Goal: Task Accomplishment & Management: Complete application form

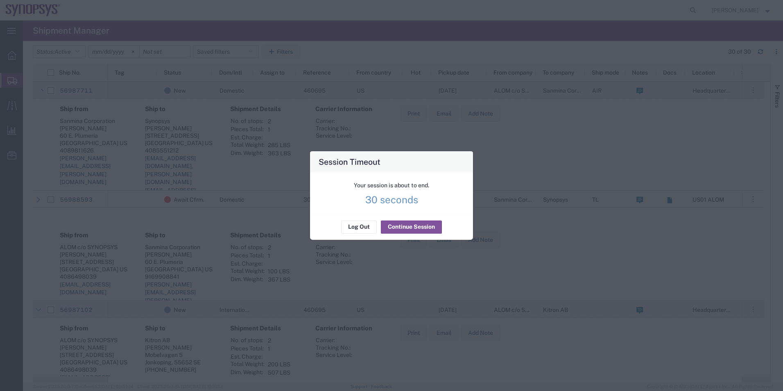
scroll to position [164, 0]
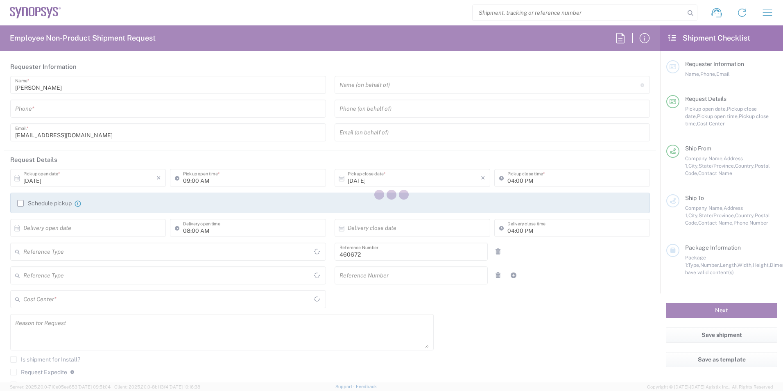
type input "Department"
type input "Delivered at Place"
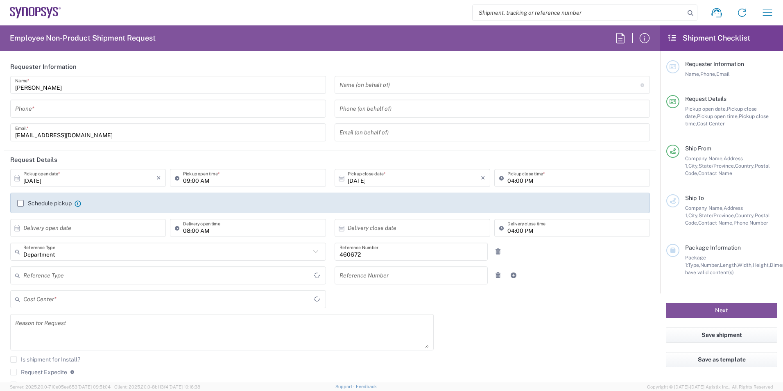
type input "California"
type input "US01, FIN, Distri 460672"
type input "United States"
type input "Headquarters USSV"
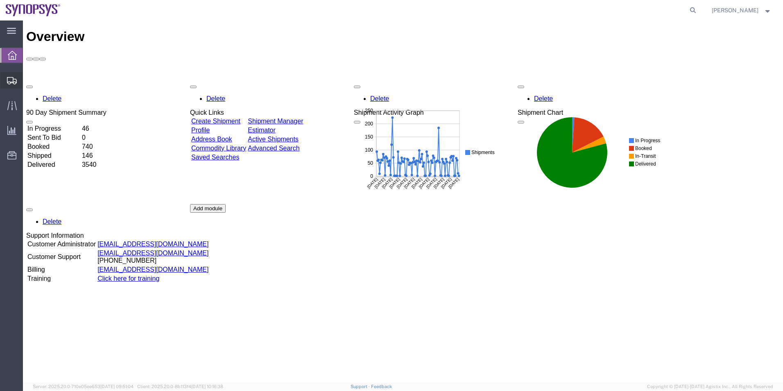
click at [0, 0] on span "Shipment Manager" at bounding box center [0, 0] width 0 height 0
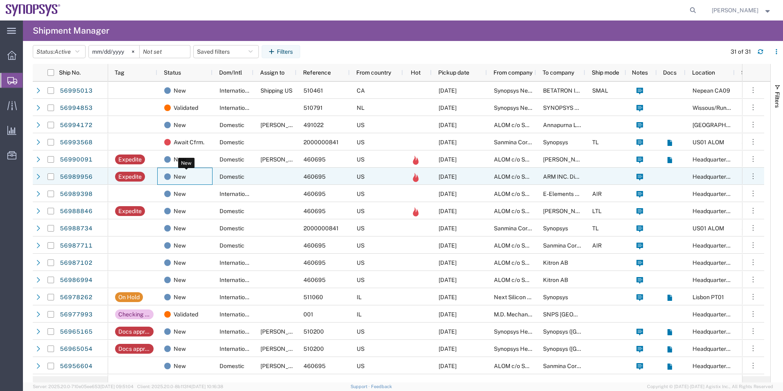
click at [189, 175] on div "New" at bounding box center [186, 176] width 45 height 17
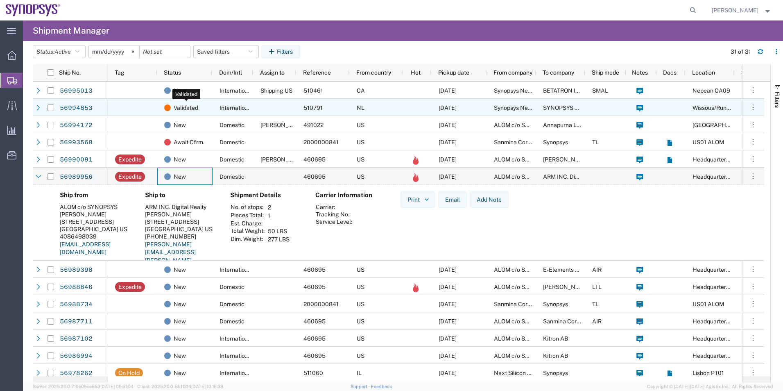
click at [190, 106] on span "Validated" at bounding box center [186, 107] width 25 height 17
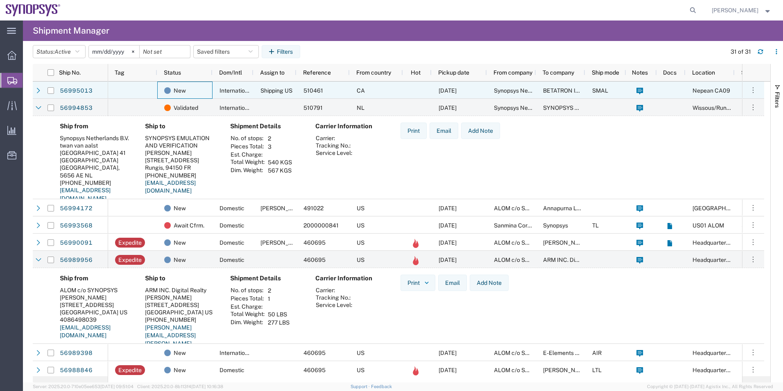
click at [159, 84] on div "New" at bounding box center [184, 90] width 55 height 17
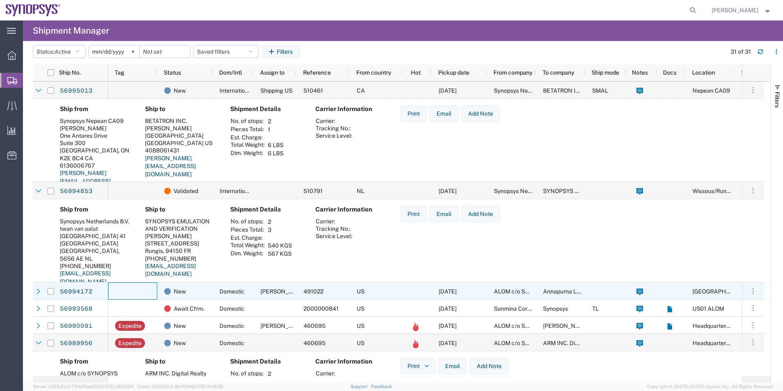
click at [143, 286] on div at bounding box center [132, 290] width 49 height 17
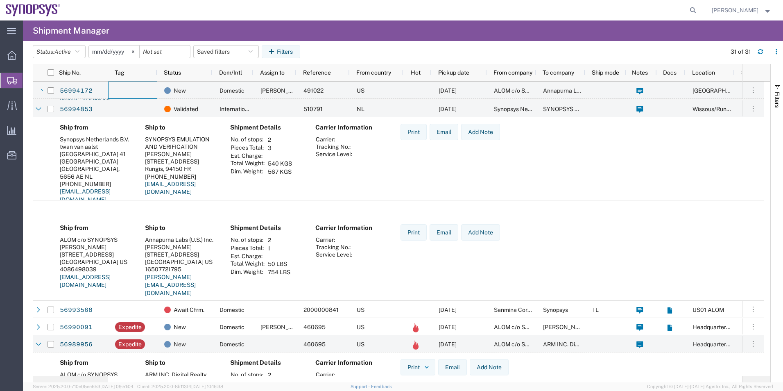
scroll to position [205, 0]
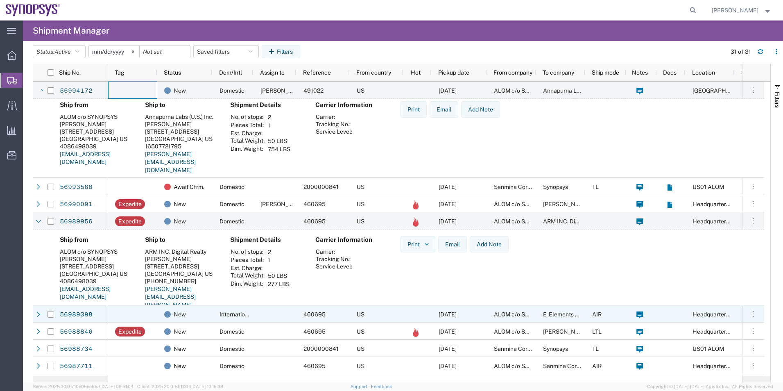
click at [134, 321] on div at bounding box center [132, 313] width 49 height 17
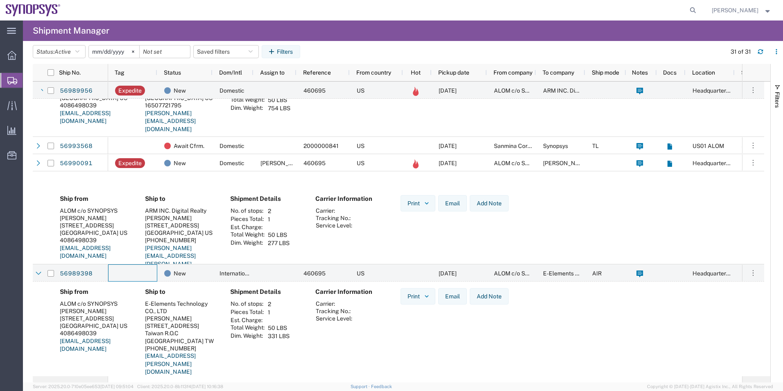
scroll to position [451, 0]
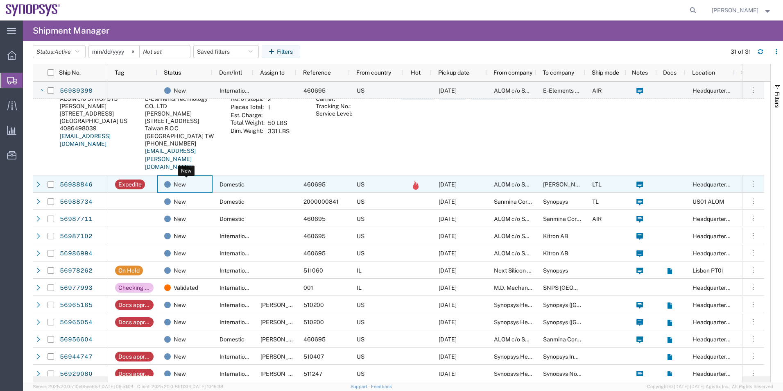
click at [196, 182] on div "New" at bounding box center [186, 184] width 45 height 17
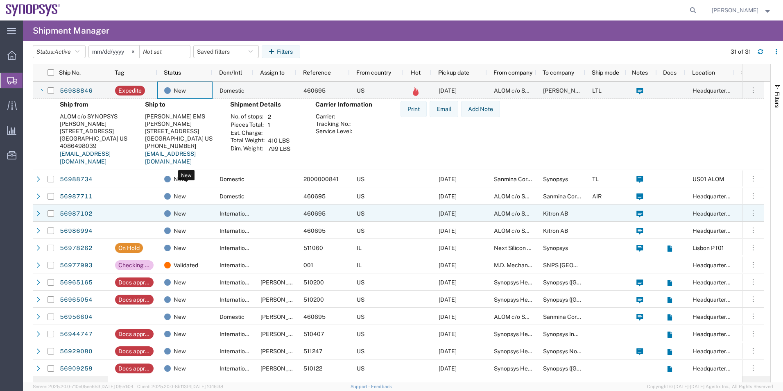
scroll to position [574, 0]
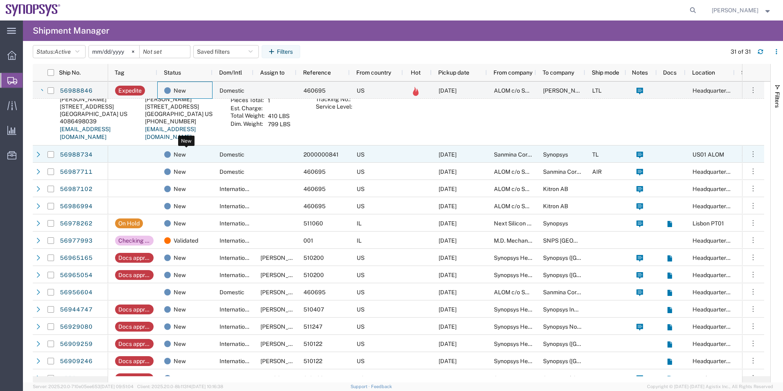
click at [201, 162] on div "New" at bounding box center [186, 154] width 45 height 17
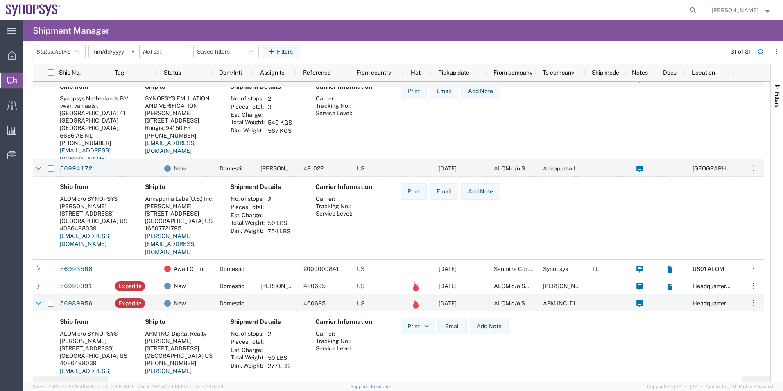
scroll to position [0, 0]
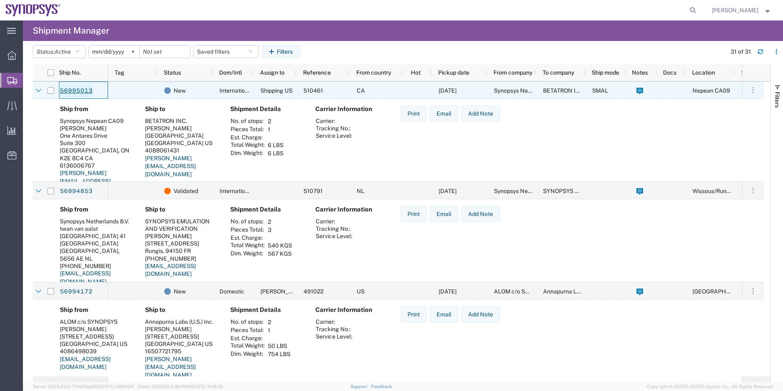
click at [71, 92] on link "56995013" at bounding box center [76, 90] width 34 height 13
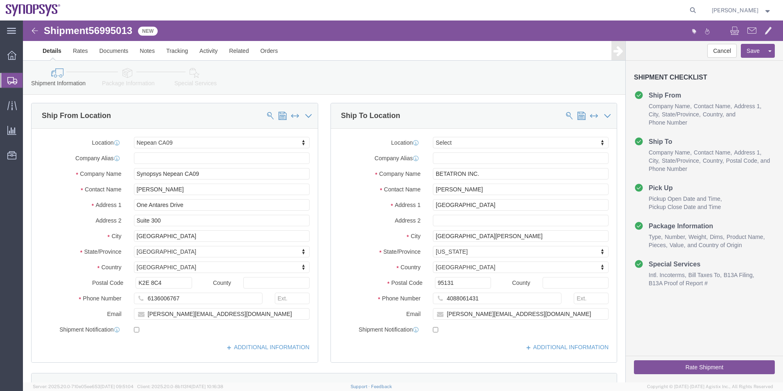
select select "63079"
select select
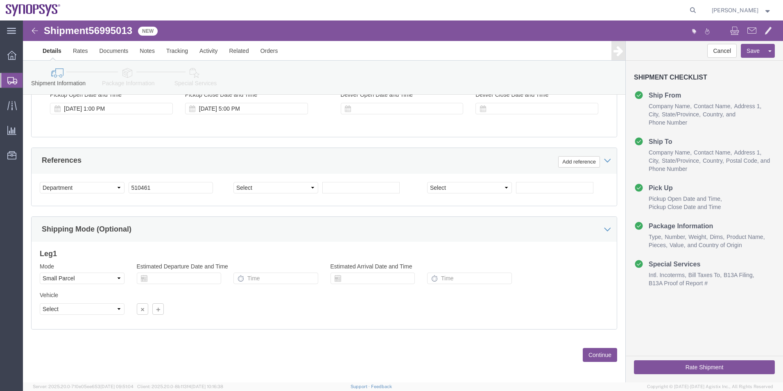
scroll to position [342, 0]
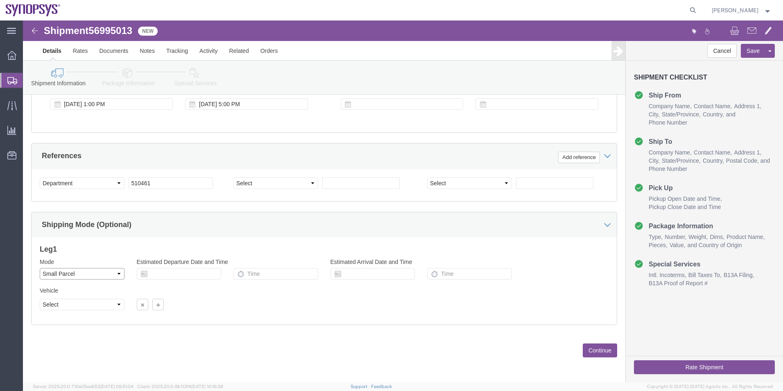
click select "Select Air Less than Truckload Multi-Leg Ocean Freight Rail Small Parcel Truckl…"
select select
click select "Select Air Less than Truckload Multi-Leg Ocean Freight Rail Small Parcel Truckl…"
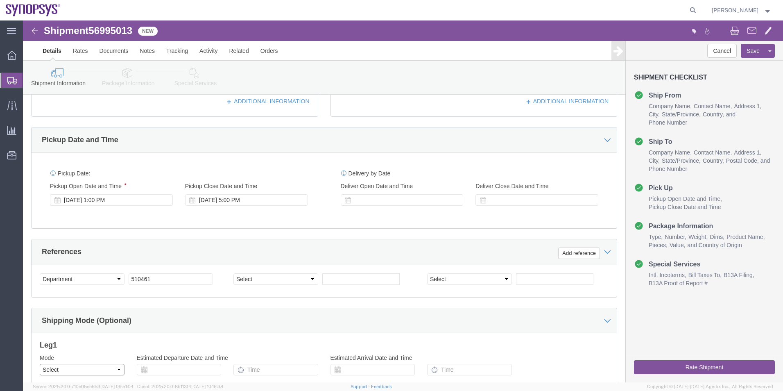
scroll to position [137, 0]
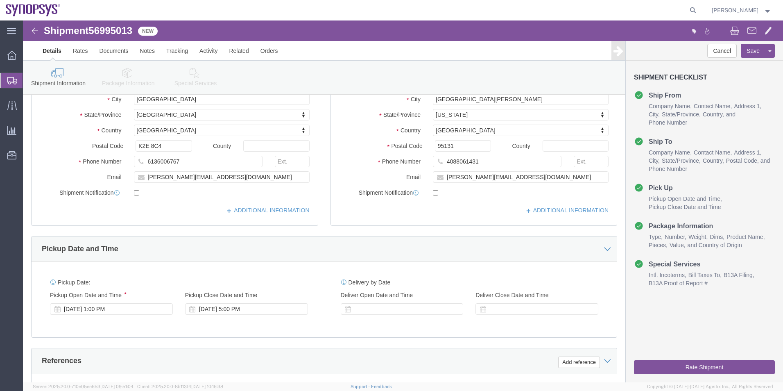
click icon
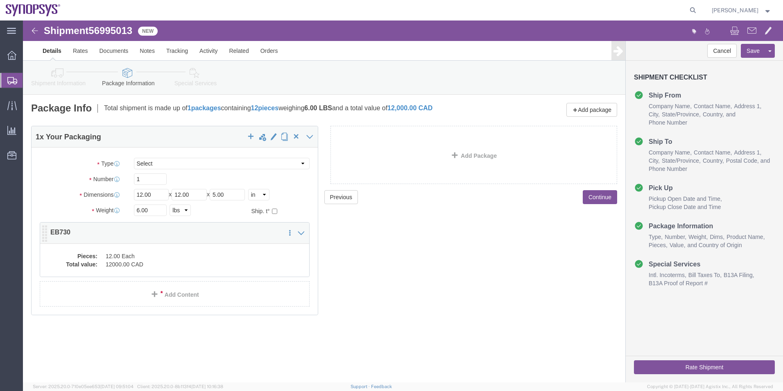
click dd "12.00 Each"
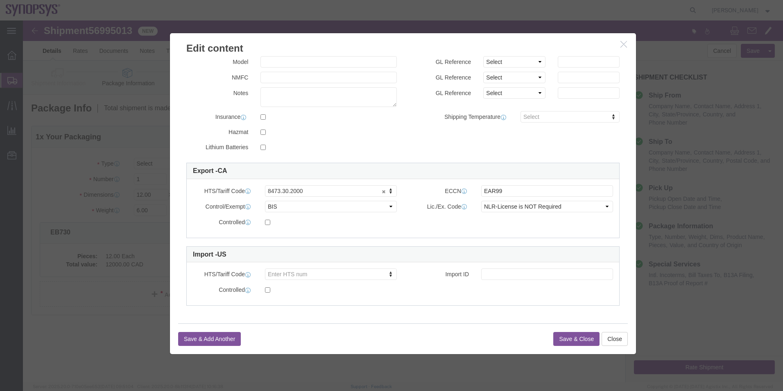
click button "Save & Close"
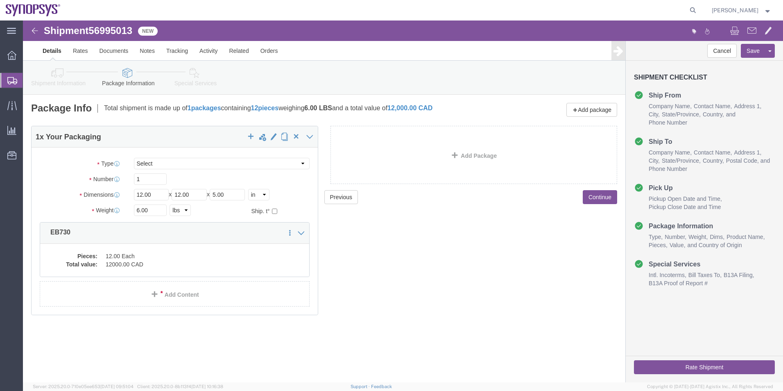
click icon
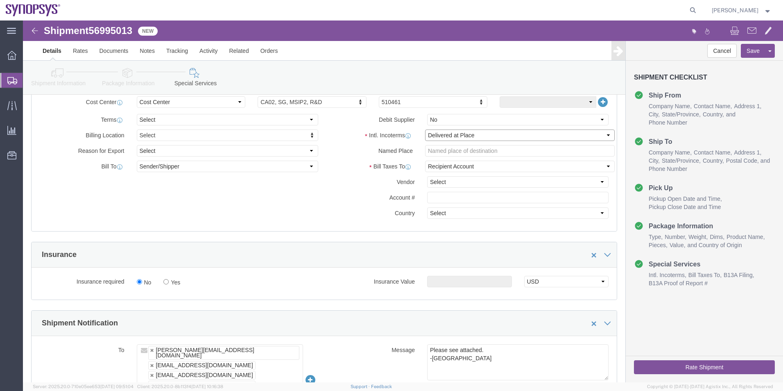
click select "Select Carriage Insurance Paid Carriage Paid To Cost and Freight Cost Insurance…"
select select "DDP"
click select "Select Carriage Insurance Paid Carriage Paid To Cost and Freight Cost Insurance…"
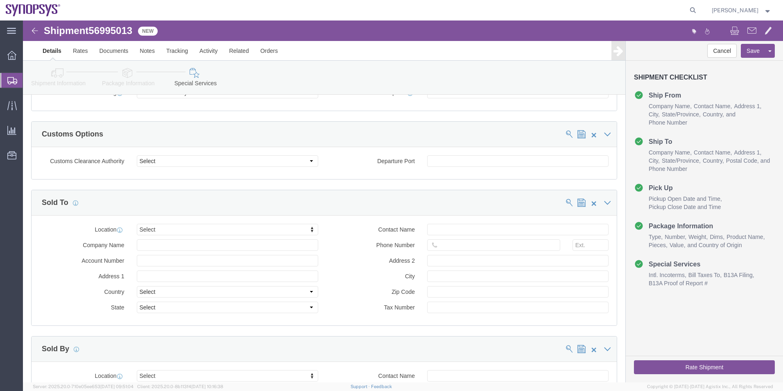
scroll to position [738, 0]
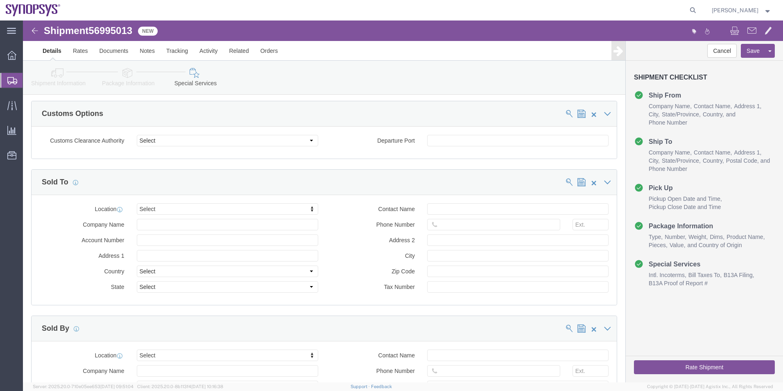
click icon
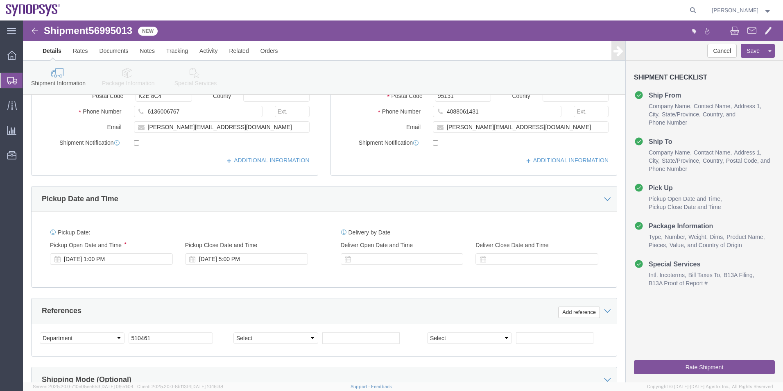
scroll to position [178, 0]
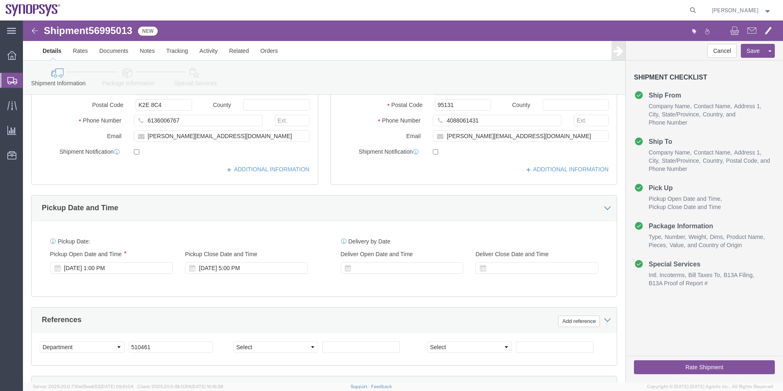
click div "Shipment Information Package Information Special Services"
click icon
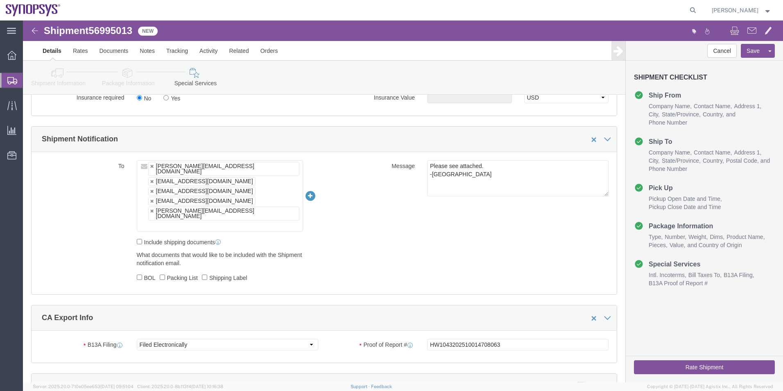
scroll to position [547, 0]
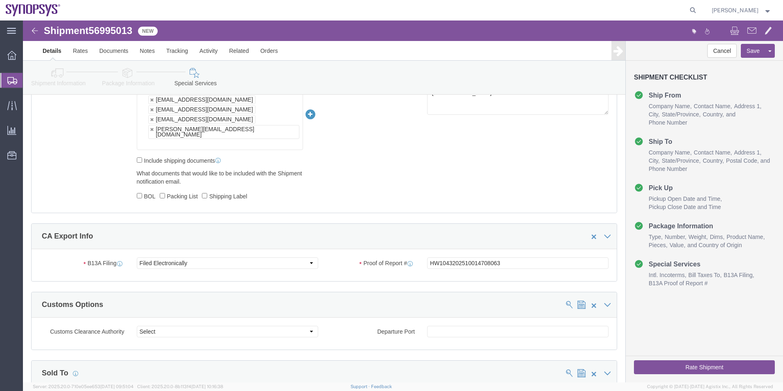
click button "Rate Shipment"
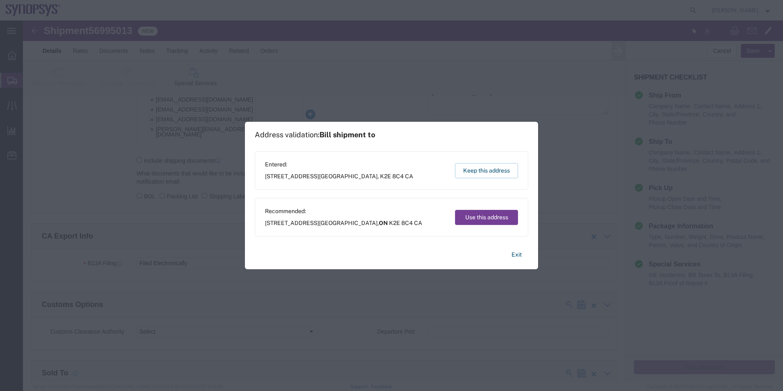
click at [484, 221] on button "Use this address" at bounding box center [486, 217] width 63 height 15
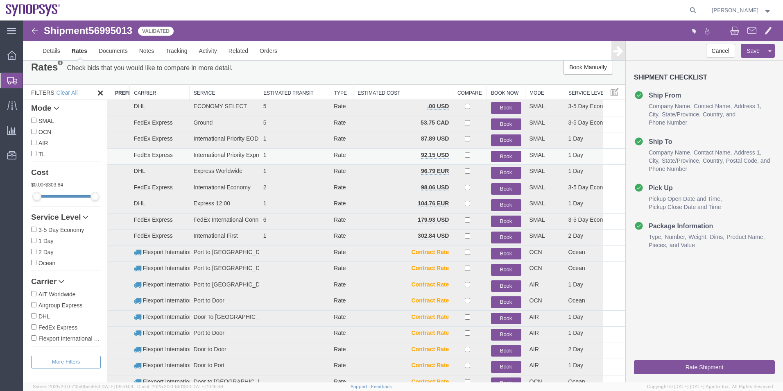
scroll to position [9, 0]
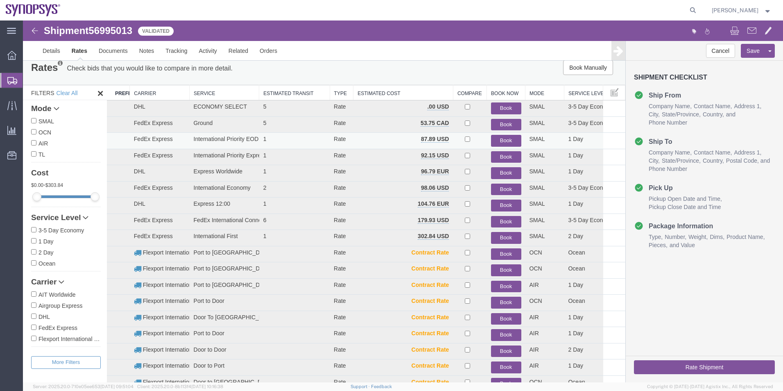
click at [503, 141] on button "Book" at bounding box center [506, 141] width 30 height 12
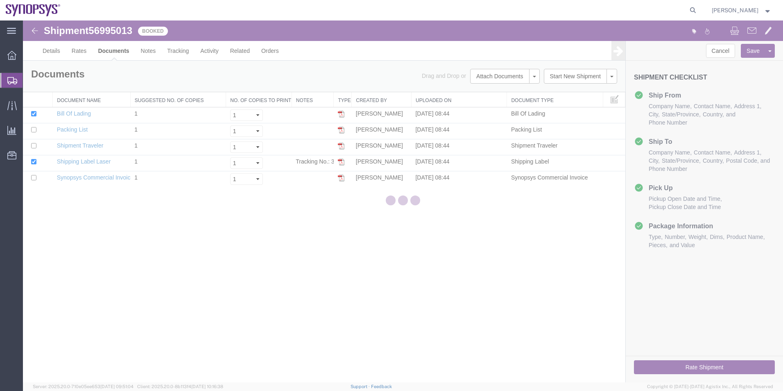
scroll to position [0, 0]
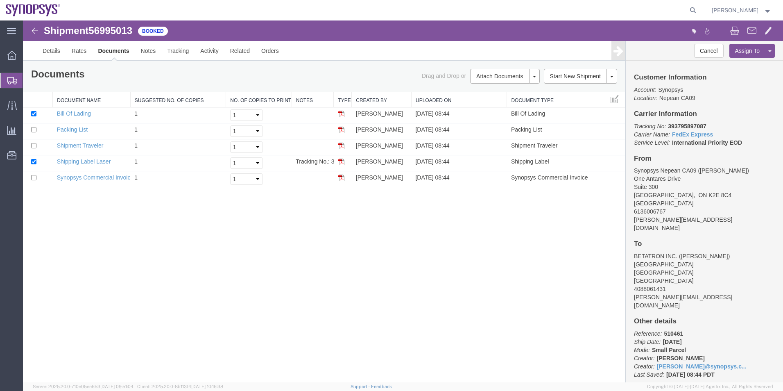
click at [0, 0] on span "Shipment Manager" at bounding box center [0, 0] width 0 height 0
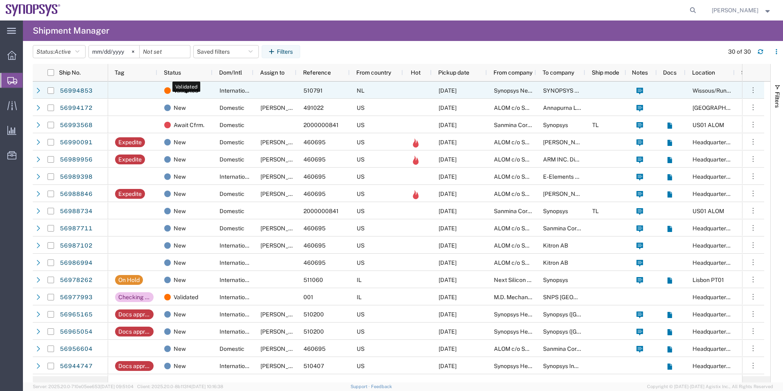
click at [206, 89] on div "Validated" at bounding box center [186, 90] width 45 height 17
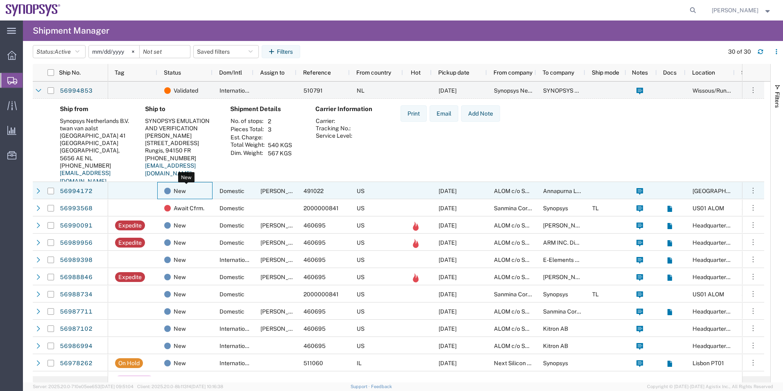
click at [202, 184] on div "New" at bounding box center [186, 190] width 45 height 17
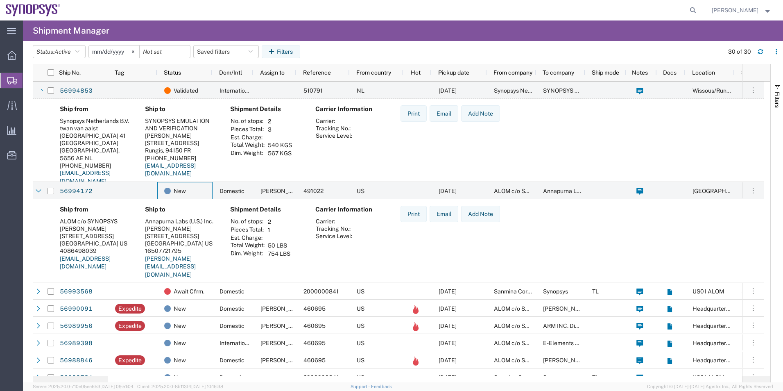
scroll to position [82, 0]
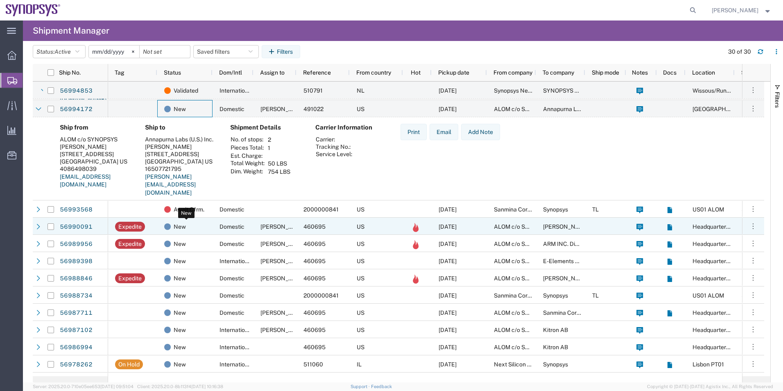
click at [208, 226] on div "New" at bounding box center [186, 226] width 45 height 17
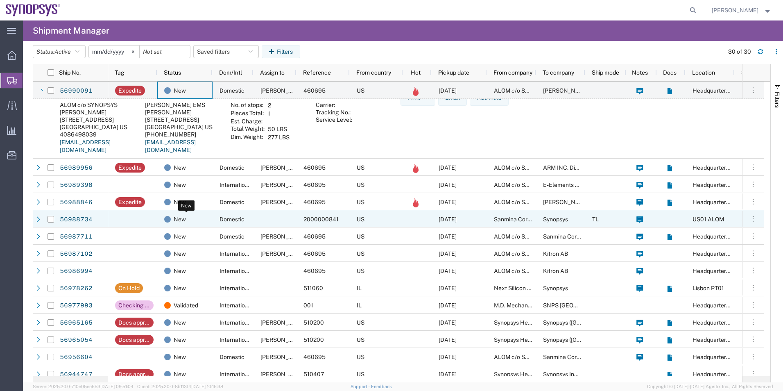
scroll to position [246, 0]
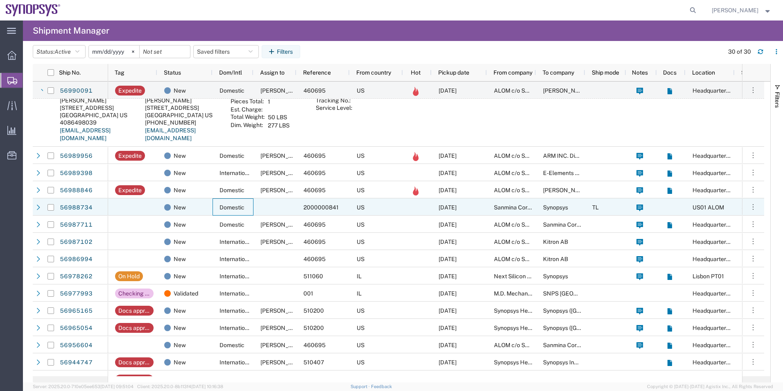
click at [225, 213] on div "Domestic" at bounding box center [233, 206] width 41 height 17
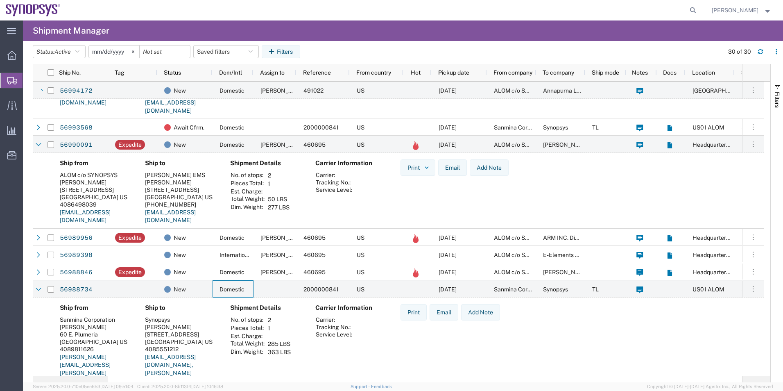
scroll to position [0, 0]
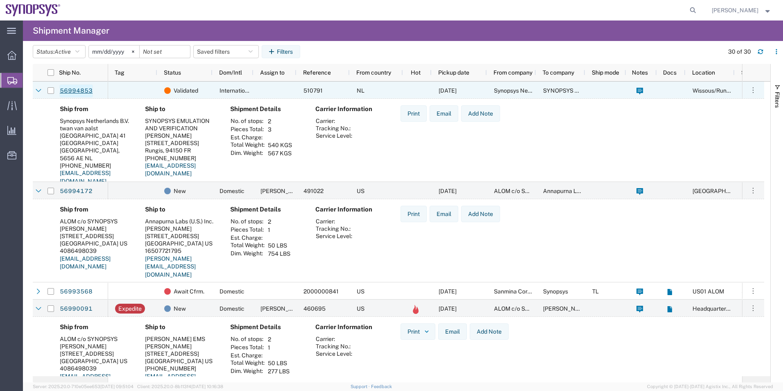
click at [60, 91] on div "56994853" at bounding box center [70, 90] width 75 height 17
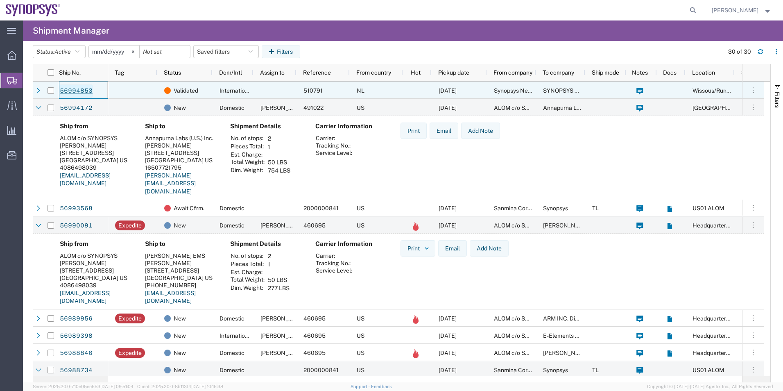
click at [70, 90] on link "56994853" at bounding box center [76, 90] width 34 height 13
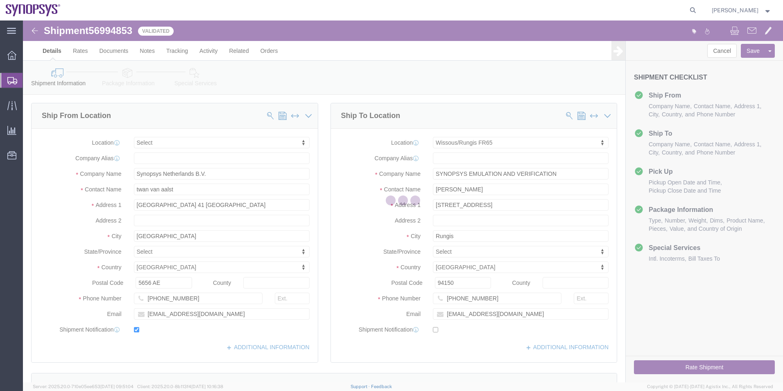
select select
select select "63109"
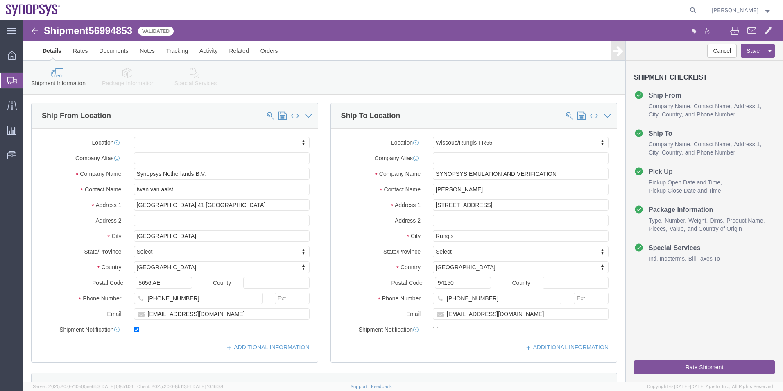
click at [0, 0] on span "Shipment Manager" at bounding box center [0, 0] width 0 height 0
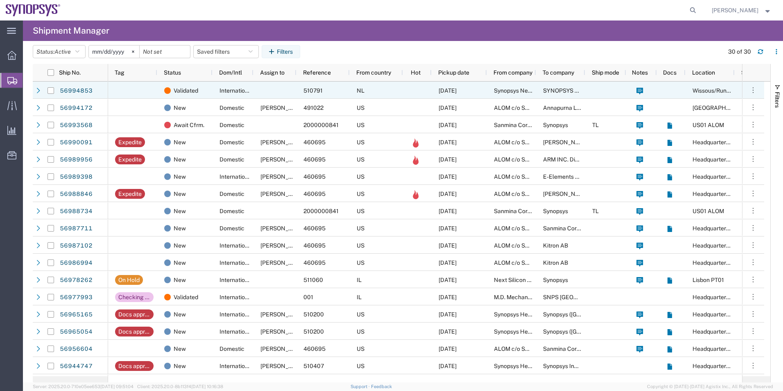
click at [267, 86] on div at bounding box center [275, 90] width 43 height 17
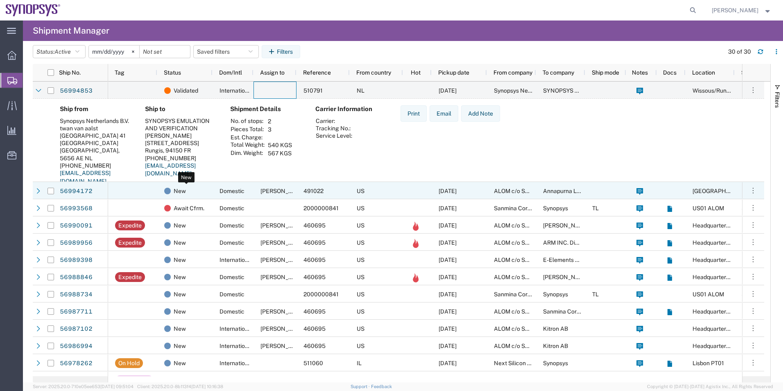
click at [201, 191] on div "New" at bounding box center [186, 190] width 45 height 17
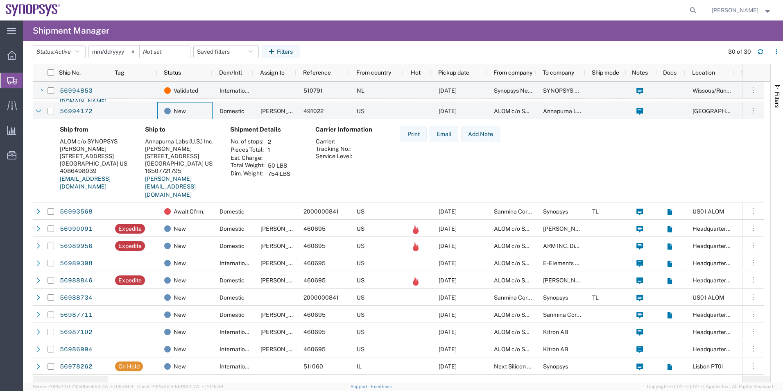
scroll to position [82, 0]
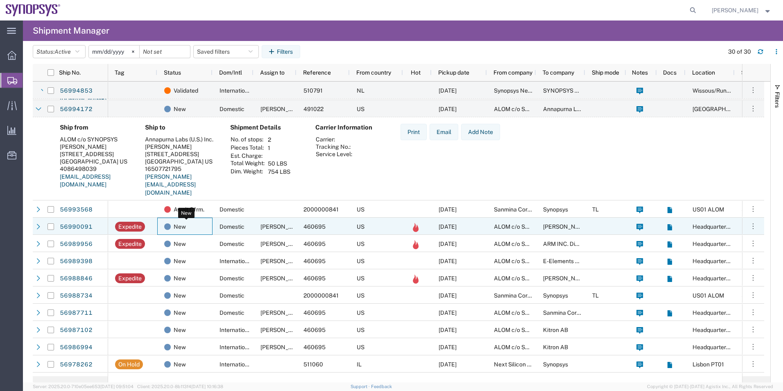
click at [206, 225] on div "New" at bounding box center [186, 226] width 45 height 17
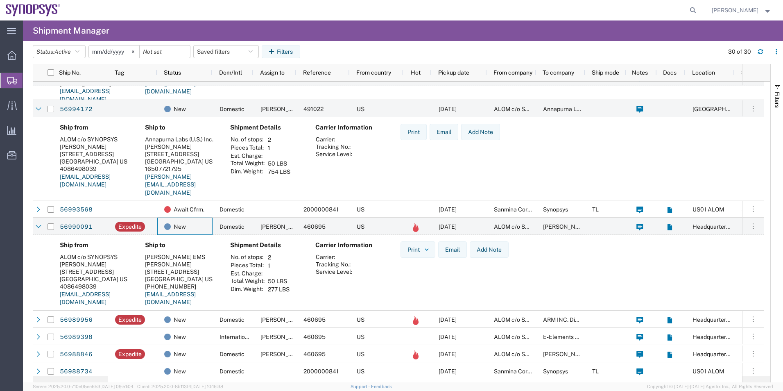
scroll to position [246, 0]
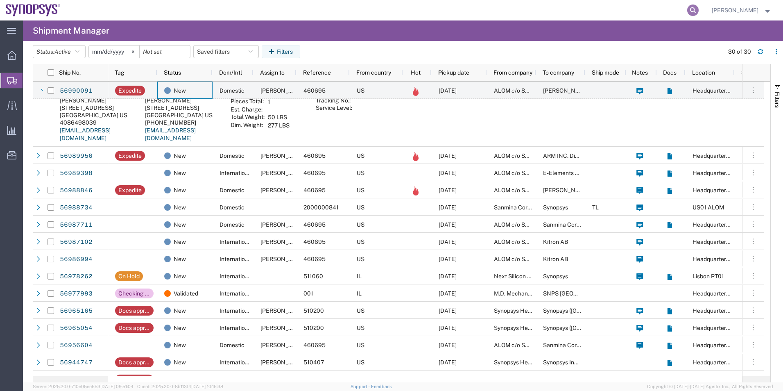
click at [696, 7] on icon at bounding box center [693, 10] width 11 height 11
click at [585, 5] on input "search" at bounding box center [562, 10] width 249 height 20
paste input "284823923809"
type input "284823923809"
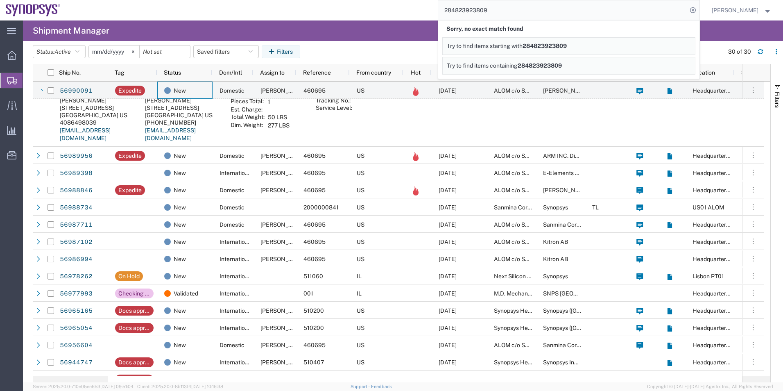
drag, startPoint x: 495, startPoint y: 9, endPoint x: 429, endPoint y: 9, distance: 65.2
click at [429, 9] on div "284823923809 Sorry, no exact match found Try to find items starting with 284823…" at bounding box center [383, 10] width 634 height 20
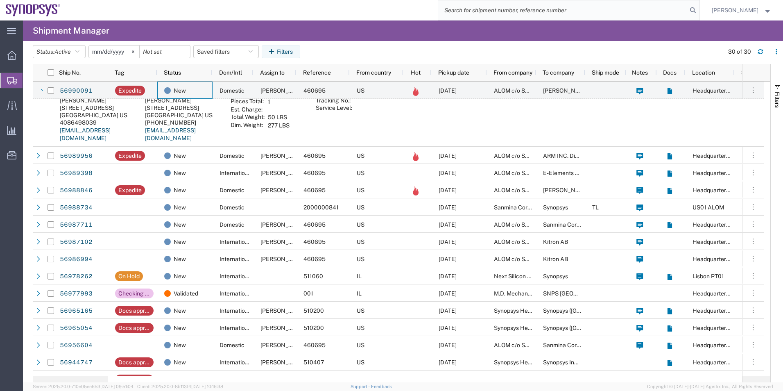
click at [47, 115] on div "Ship from ALOM c/o SYNOPSYS Nirali Trivedi 48105 Warm Springs Blvd. Fremont, CA…" at bounding box center [399, 113] width 732 height 84
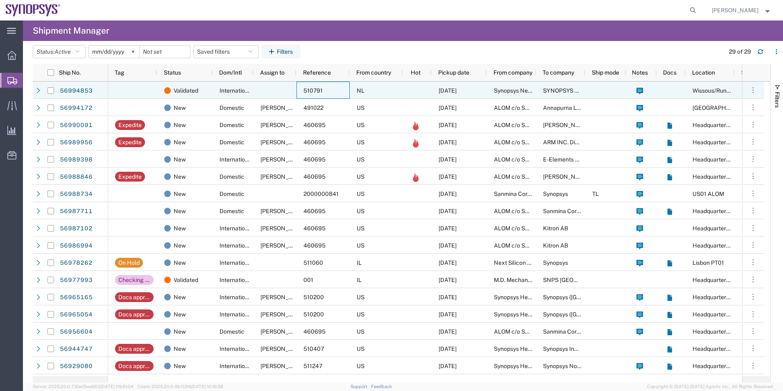
click at [302, 91] on div "510791" at bounding box center [323, 90] width 53 height 17
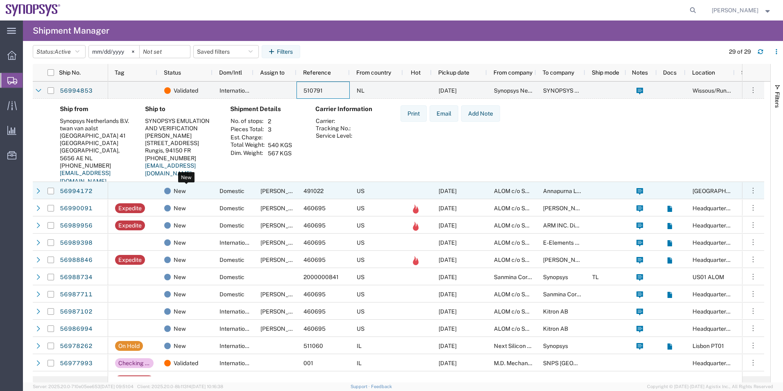
click at [192, 194] on div "New" at bounding box center [186, 190] width 45 height 17
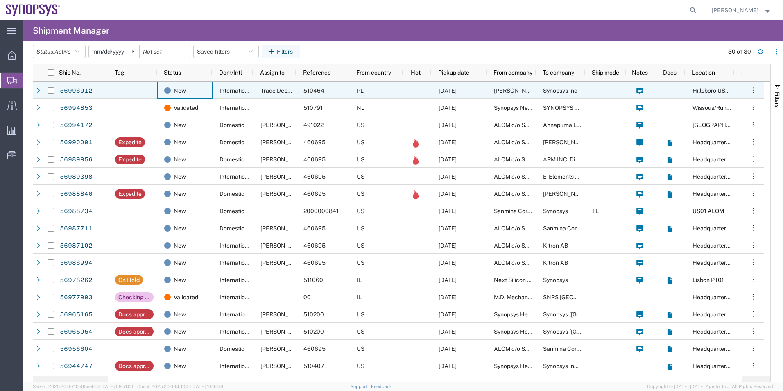
click at [212, 86] on div "New" at bounding box center [184, 90] width 55 height 17
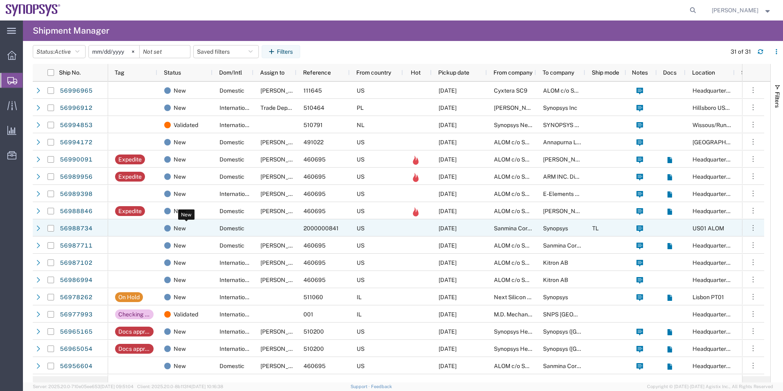
click at [203, 227] on div "New" at bounding box center [186, 228] width 45 height 17
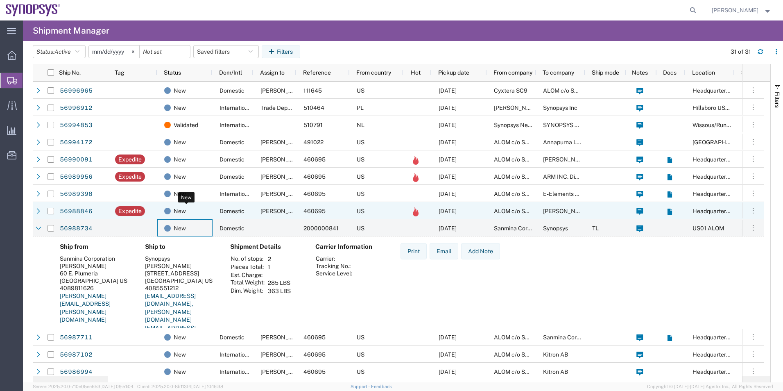
click at [204, 204] on div "New" at bounding box center [186, 210] width 45 height 17
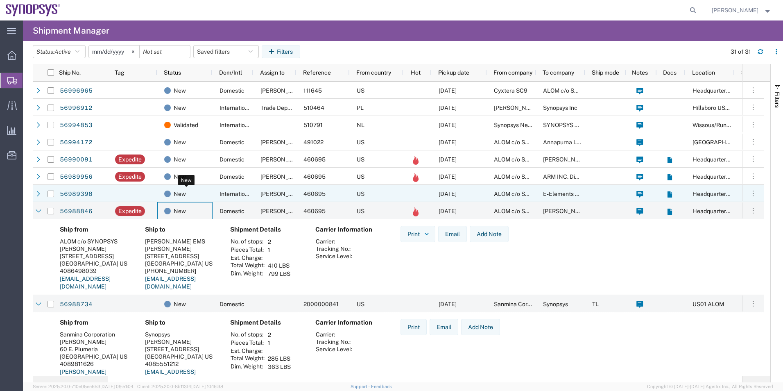
click at [204, 195] on div "New" at bounding box center [186, 193] width 45 height 17
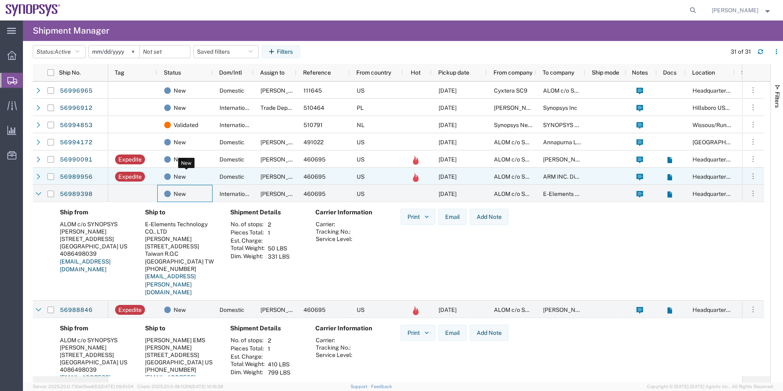
click at [205, 175] on div "New" at bounding box center [186, 176] width 45 height 17
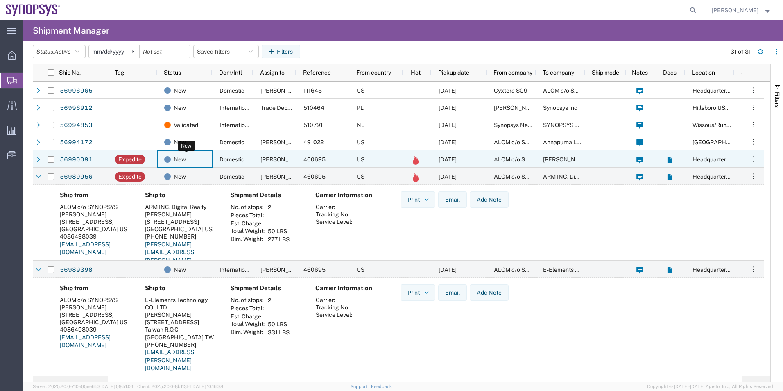
click at [208, 158] on div "New" at bounding box center [186, 159] width 45 height 17
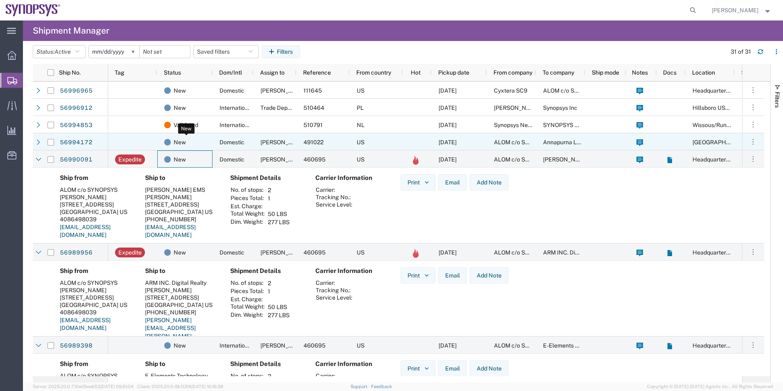
click at [201, 138] on div "New" at bounding box center [186, 142] width 45 height 17
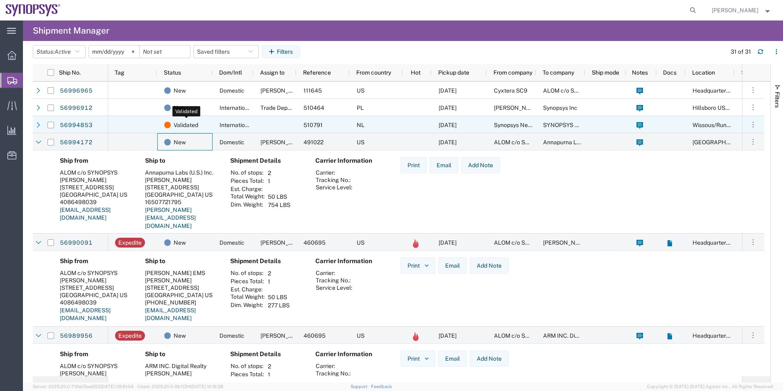
click at [202, 123] on div "Validated" at bounding box center [186, 124] width 45 height 17
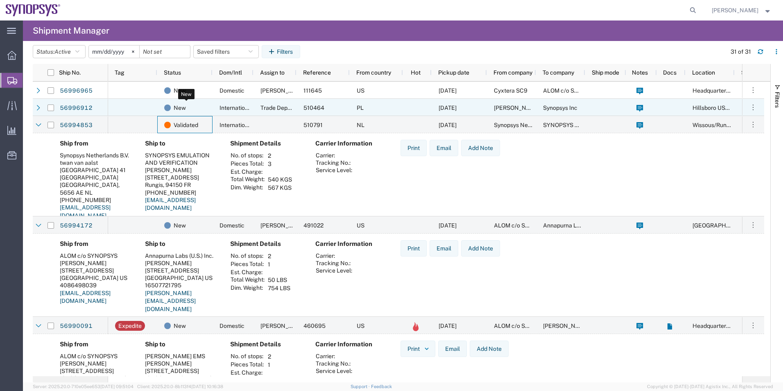
click at [202, 113] on div "New" at bounding box center [186, 107] width 45 height 17
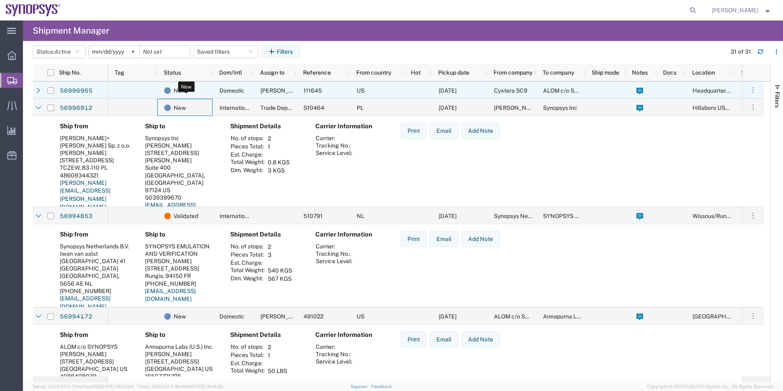
click at [200, 96] on div "New" at bounding box center [186, 90] width 45 height 17
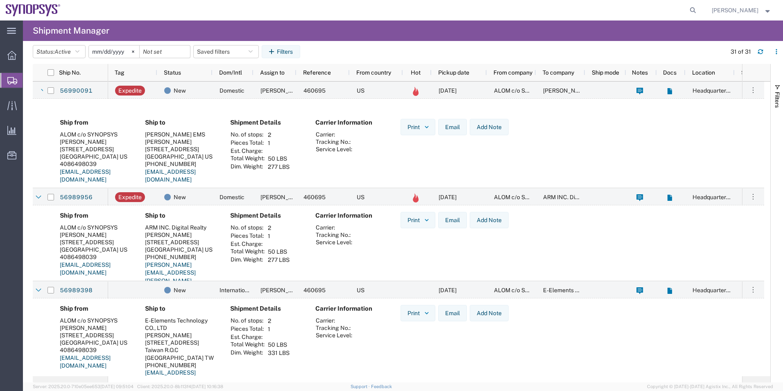
scroll to position [410, 0]
